Goal: Task Accomplishment & Management: Manage account settings

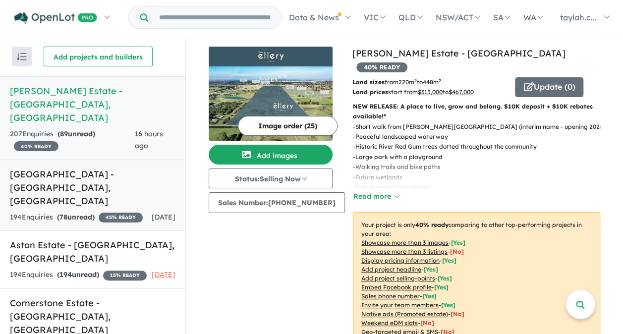
click at [100, 212] on div "194 Enquir ies ( 78 unread) 45 % READY" at bounding box center [76, 218] width 133 height 12
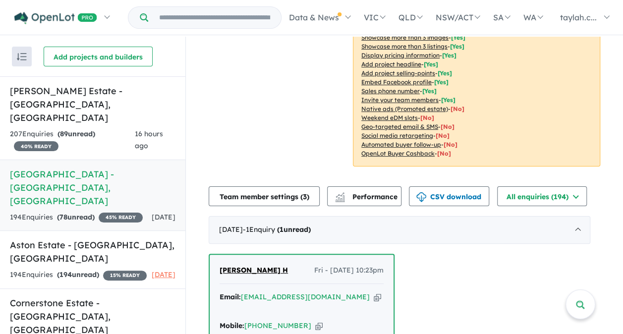
scroll to position [205, 0]
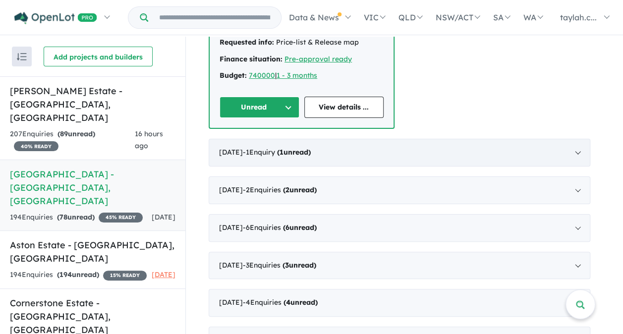
click at [485, 139] on div "[DATE] - 1 Enquir y ( 1 unread)" at bounding box center [400, 153] width 382 height 28
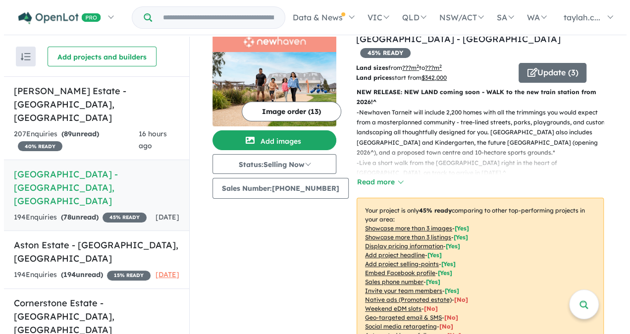
scroll to position [0, 0]
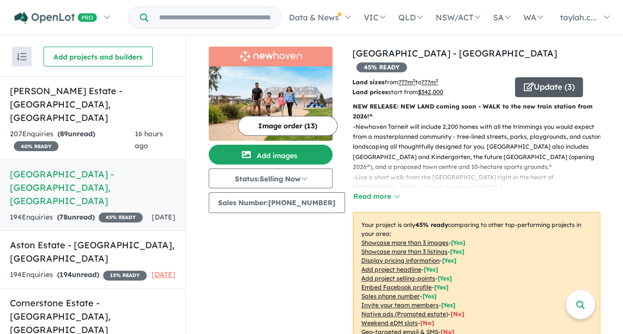
click at [538, 77] on button "Update ( 3 )" at bounding box center [549, 87] width 68 height 20
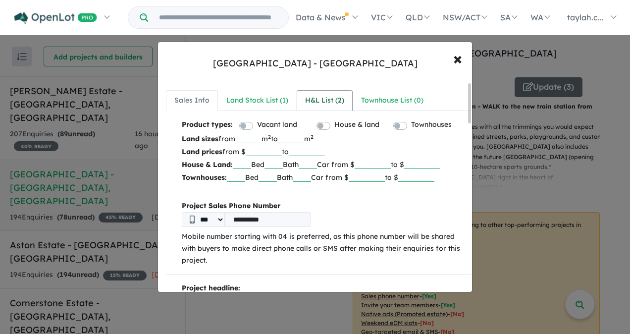
click at [309, 98] on div "H&L List ( 2 )" at bounding box center [324, 101] width 39 height 12
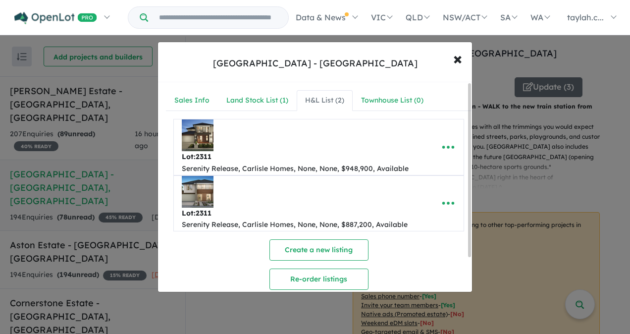
scroll to position [35, 0]
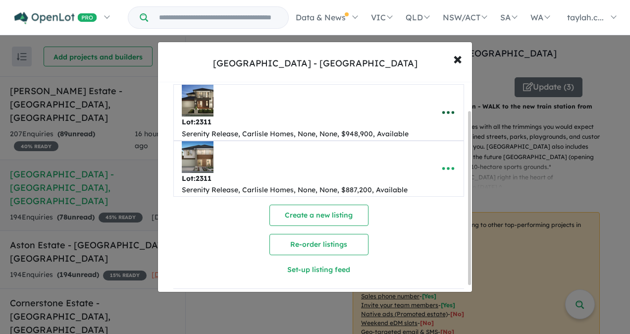
click at [451, 109] on icon "button" at bounding box center [448, 112] width 15 height 15
click at [419, 159] on link "Remove" at bounding box center [426, 160] width 73 height 23
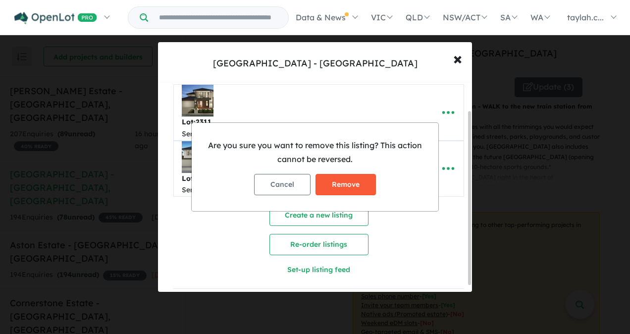
click at [328, 181] on button "Remove" at bounding box center [346, 184] width 60 height 21
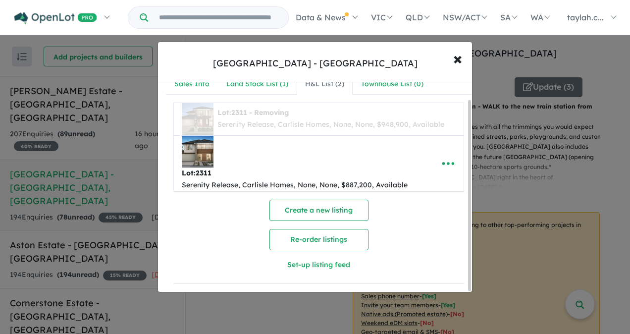
scroll to position [19, 0]
click at [447, 159] on div at bounding box center [315, 167] width 630 height 334
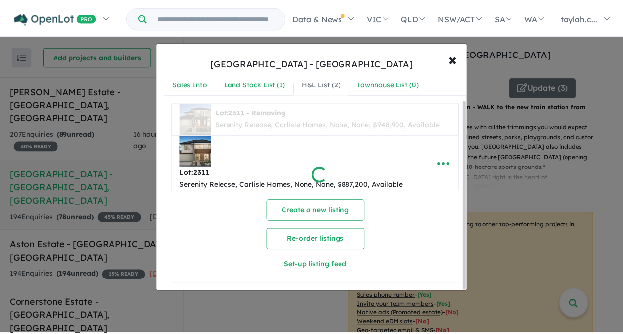
scroll to position [0, 0]
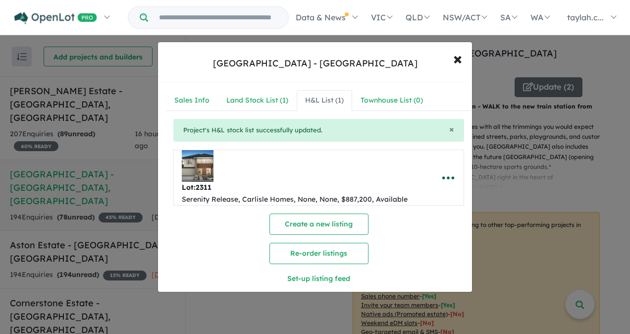
click at [449, 180] on icon "button" at bounding box center [448, 178] width 15 height 15
click at [426, 224] on link "Remove" at bounding box center [426, 225] width 73 height 23
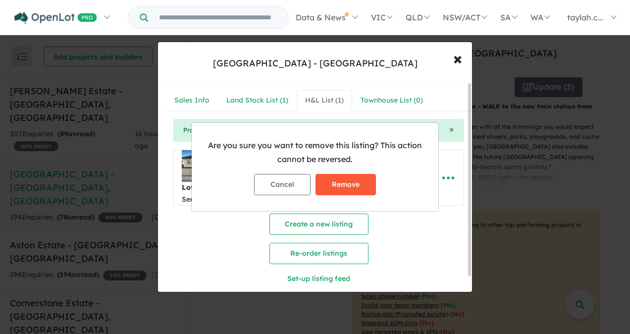
click at [356, 183] on button "Remove" at bounding box center [346, 184] width 60 height 21
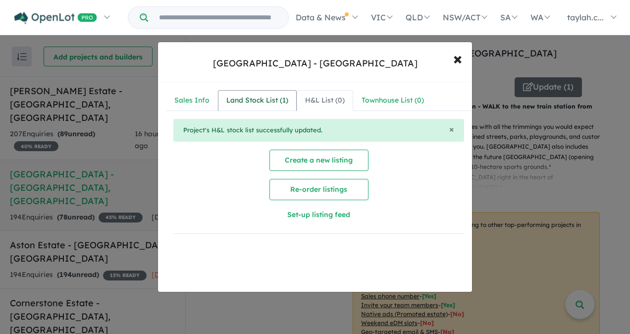
click at [249, 102] on div "Land Stock List ( 1 )" at bounding box center [258, 101] width 62 height 12
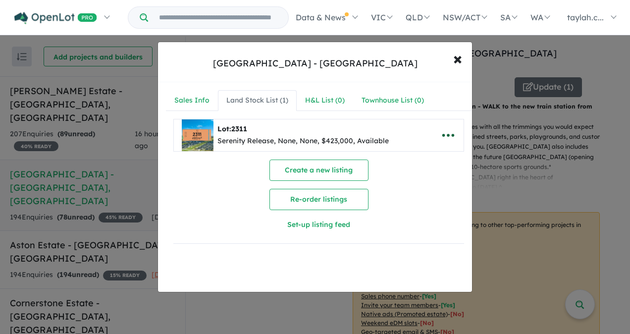
click at [452, 134] on icon "button" at bounding box center [448, 135] width 15 height 15
click at [445, 188] on link "Remove" at bounding box center [426, 182] width 73 height 23
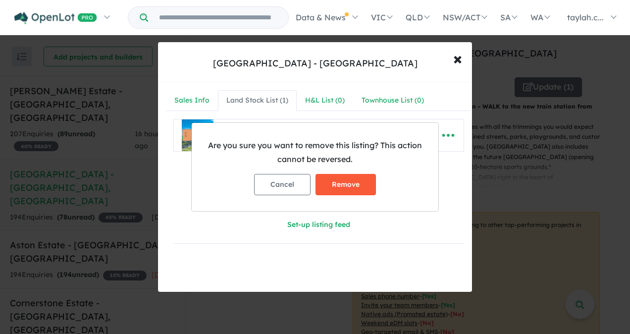
click at [359, 184] on button "Remove" at bounding box center [346, 184] width 60 height 21
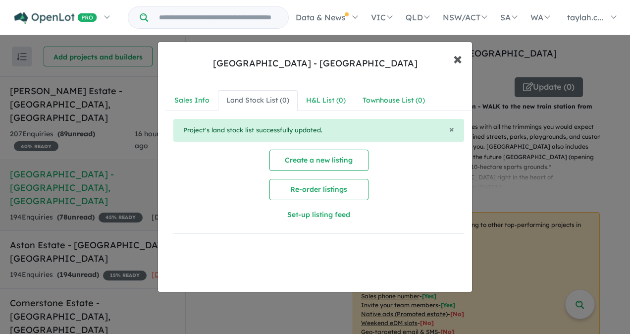
click at [454, 60] on span "×" at bounding box center [458, 58] width 9 height 21
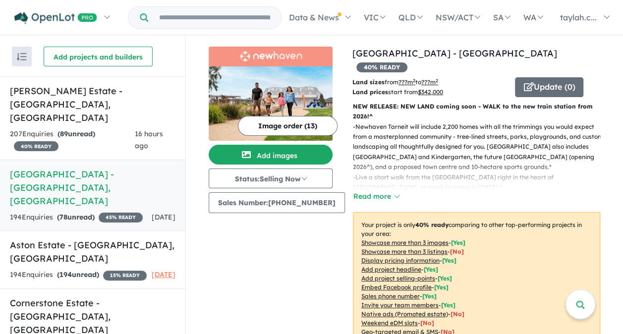
click at [314, 270] on div "Image order ( 13 ) Add images Status: Selling Now In Planning Coming Soon Selli…" at bounding box center [281, 215] width 144 height 337
click at [390, 191] on button "Read more" at bounding box center [376, 196] width 47 height 11
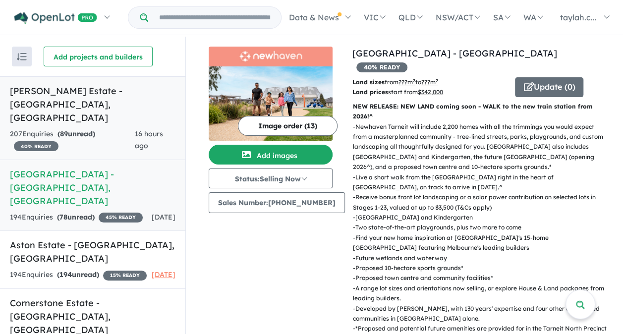
click at [85, 128] on div "207 Enquir ies ( 89 unread) 40 % READY" at bounding box center [72, 140] width 125 height 24
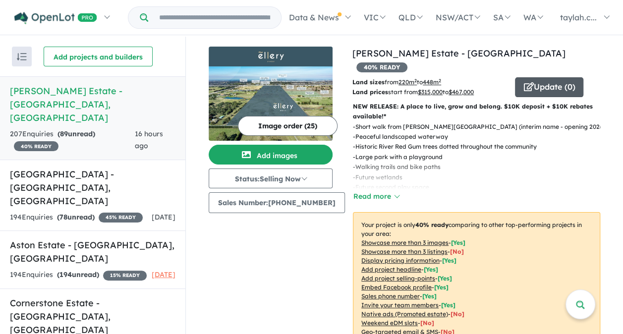
click at [534, 77] on button "Update ( 0 )" at bounding box center [549, 87] width 68 height 20
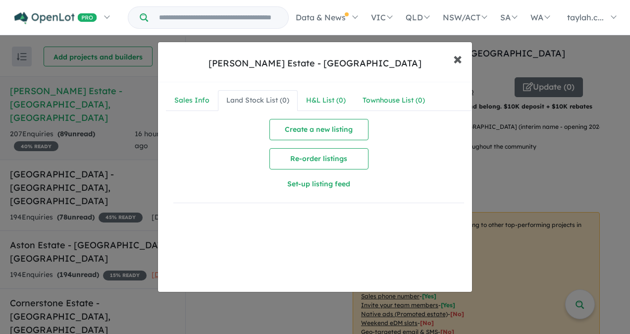
click at [452, 58] on button "× Close" at bounding box center [458, 58] width 29 height 27
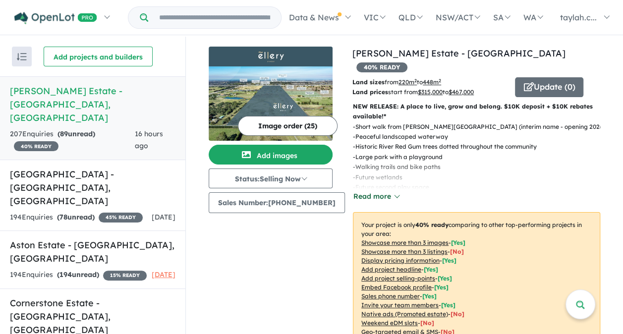
click at [383, 191] on button "Read more" at bounding box center [376, 196] width 47 height 11
